Goal: Information Seeking & Learning: Find specific fact

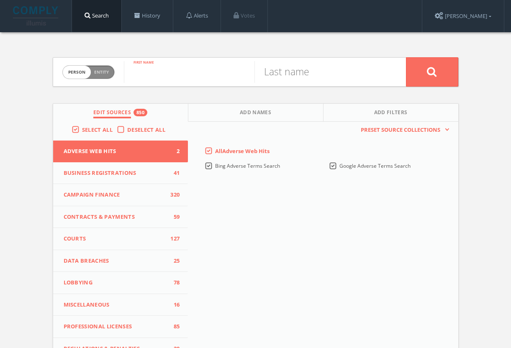
click at [206, 64] on input "text" at bounding box center [189, 72] width 130 height 22
type input "[PERSON_NAME]"
click at [432, 72] on button at bounding box center [432, 71] width 52 height 29
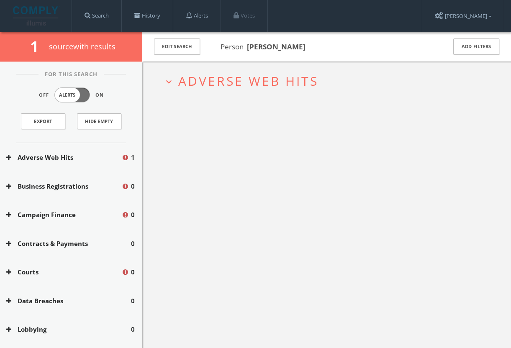
click at [320, 77] on button "expand_more Adverse Web Hits" at bounding box center [329, 81] width 333 height 14
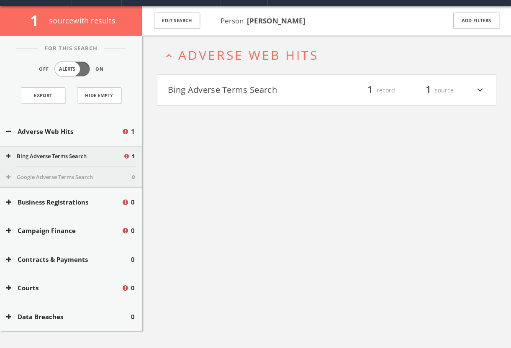
click at [304, 114] on div "expand_less Adverse Web Hits Bing Adverse Terms Search filter_list 1 record 1 s…" at bounding box center [326, 210] width 368 height 348
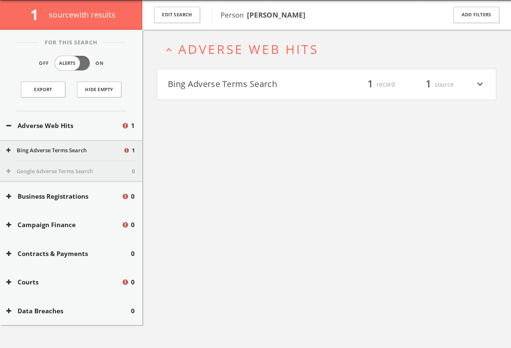
click at [307, 88] on button "Bing Adverse Terms Search" at bounding box center [247, 84] width 159 height 14
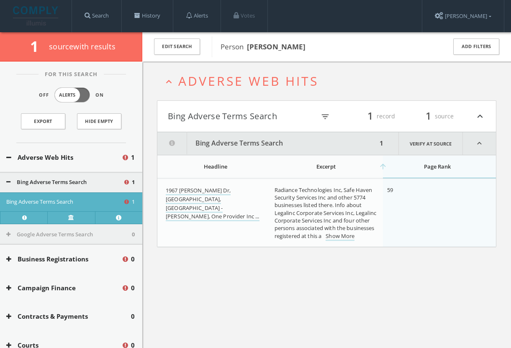
click at [253, 43] on b "[PERSON_NAME]" at bounding box center [276, 47] width 59 height 10
click at [156, 48] on button "Edit Search" at bounding box center [177, 46] width 46 height 16
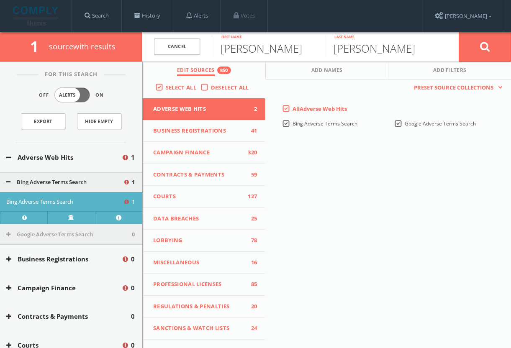
drag, startPoint x: 252, startPoint y: 49, endPoint x: 202, endPoint y: 47, distance: 49.4
click at [202, 47] on form "Cancel [PERSON_NAME] First name [PERSON_NAME] Last name Cancel" at bounding box center [326, 46] width 368 height 29
type input "[PERSON_NAME]"
click at [484, 46] on button at bounding box center [484, 47] width 52 height 30
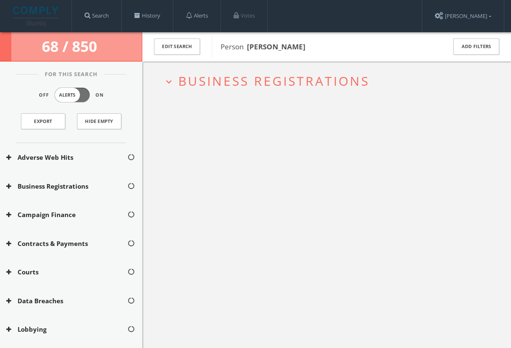
click at [300, 1] on div "Search History Alerts Votes [PERSON_NAME] Edit Profile Change Password Security…" at bounding box center [288, 16] width 432 height 32
